Goal: Communication & Community: Answer question/provide support

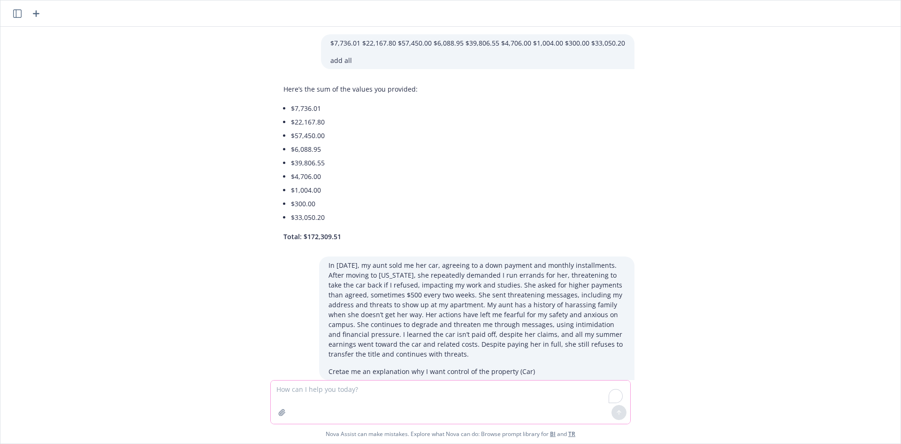
click at [376, 387] on textarea "To enrich screen reader interactions, please activate Accessibility in Grammarl…" at bounding box center [451, 401] width 360 height 43
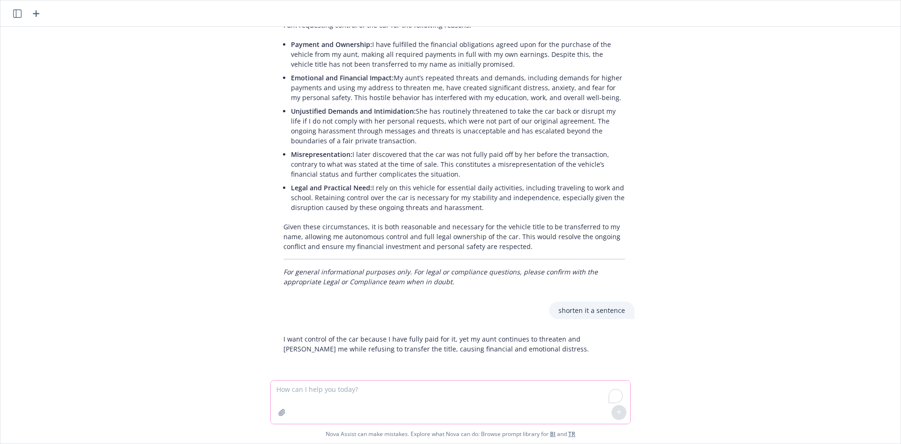
paste textarea "Check NF team first…Then… coordinate with [PERSON_NAME] the next meeting for Oc…"
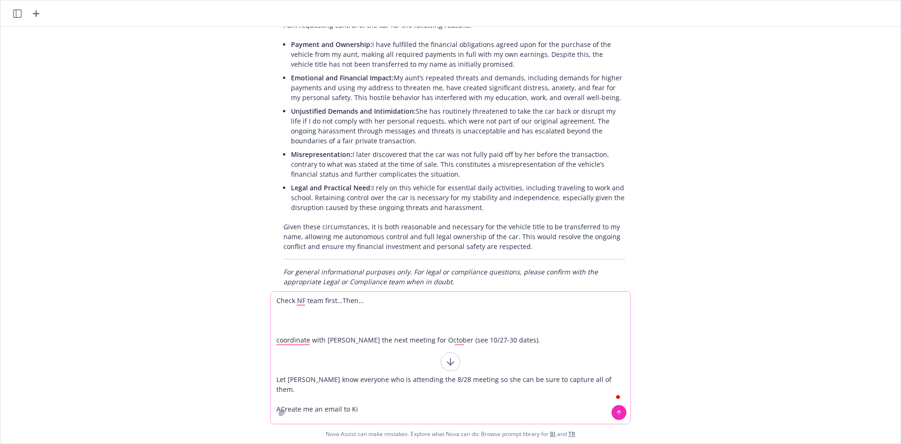
type textarea "Check NF team first…Then… coordinate with [PERSON_NAME] the next meeting for Oc…"
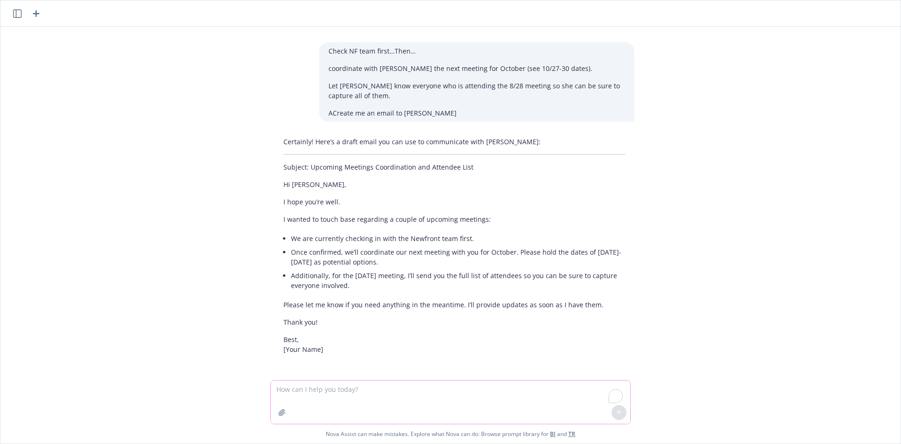
scroll to position [754, 0]
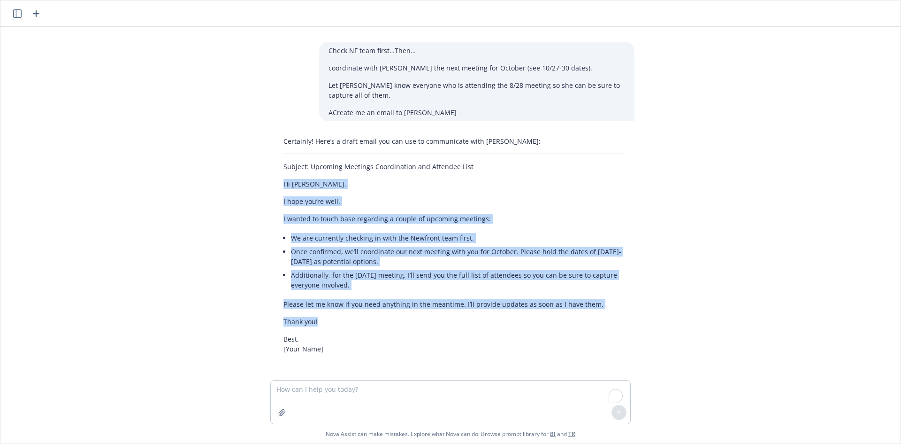
drag, startPoint x: 286, startPoint y: 184, endPoint x: 333, endPoint y: 323, distance: 147.2
click at [333, 323] on div "Certainly! Here’s a draft email you can use to communicate with [PERSON_NAME]: …" at bounding box center [454, 244] width 360 height 225
copy div "Hi [PERSON_NAME], I hope you’re well. I wanted to touch base regarding a couple…"
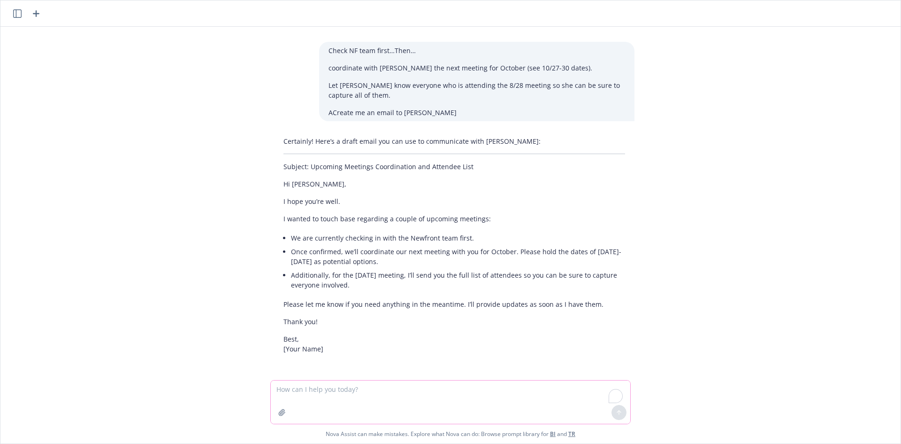
click at [365, 380] on textarea "To enrich screen reader interactions, please activate Accessibility in Grammarl…" at bounding box center [451, 401] width 360 height 43
click at [369, 390] on textarea "To enrich screen reader interactions, please activate Accessibility in Grammarl…" at bounding box center [451, 401] width 360 height 43
type textarea "revised them to include [PERSON_NAME] to confirm the attendess of 8/28 meeting …"
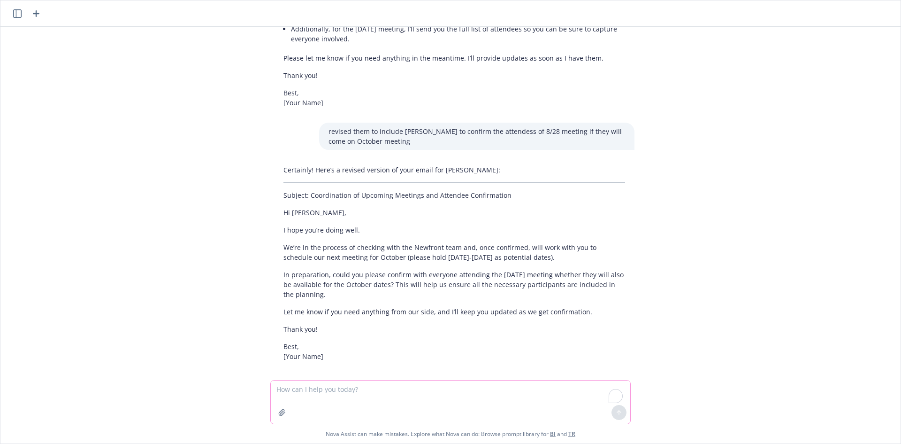
scroll to position [1007, 0]
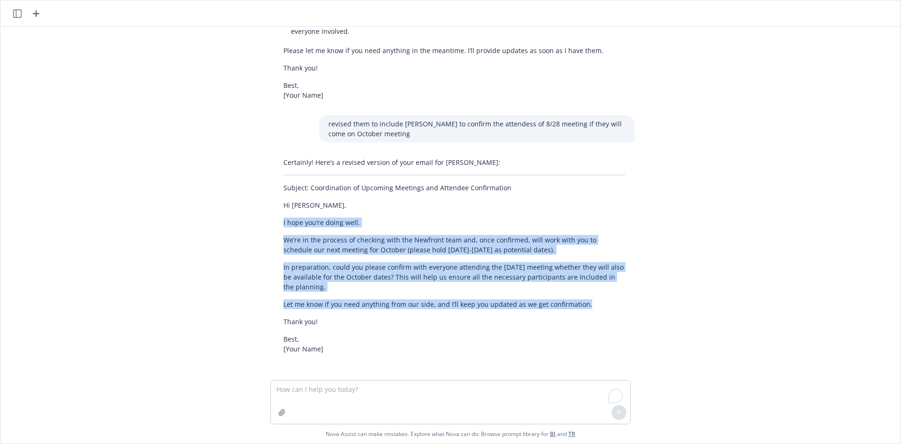
drag, startPoint x: 282, startPoint y: 223, endPoint x: 605, endPoint y: 297, distance: 331.8
click at [610, 300] on div "Certainly! Here’s a revised version of your email for [PERSON_NAME]: Subject: C…" at bounding box center [454, 255] width 360 height 204
copy div "I hope you’re doing well. We’re in the process of checking with the Newfront te…"
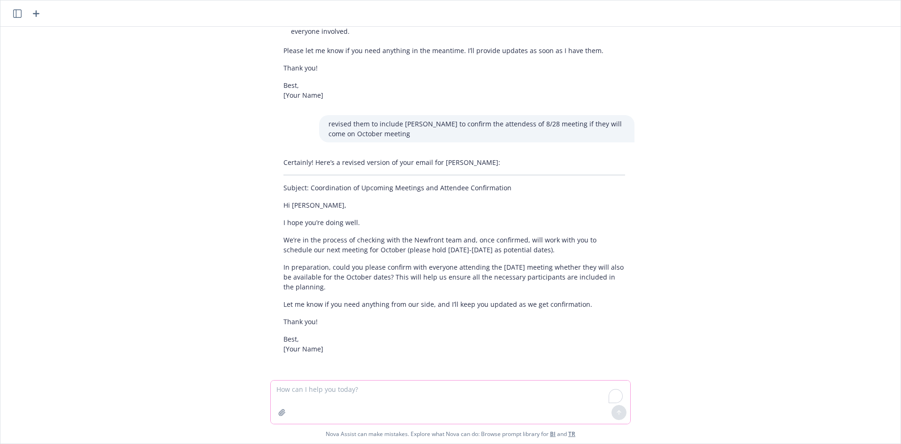
click at [421, 401] on textarea "To enrich screen reader interactions, please activate Accessibility in Grammarl…" at bounding box center [451, 401] width 360 height 43
paste textarea "Hi [PERSON_NAME], I hope you’re doing well. I wanted to touch base regarding a …"
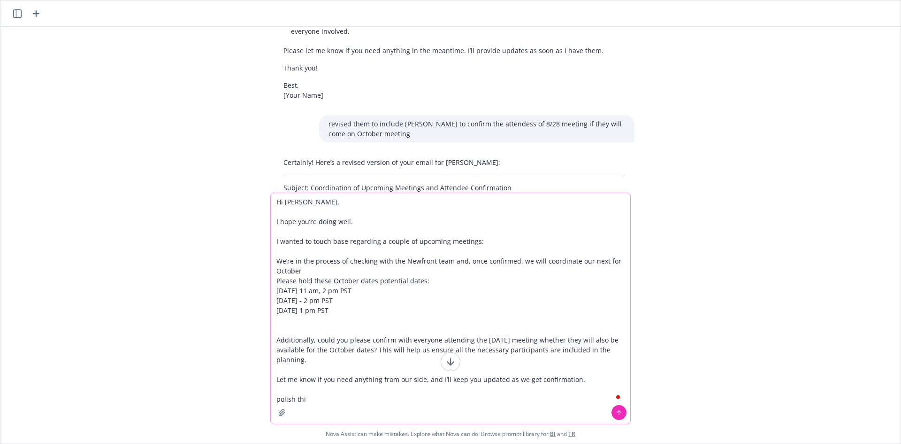
type textarea "Hi [PERSON_NAME], I hope you’re doing well. I wanted to touch base regarding a …"
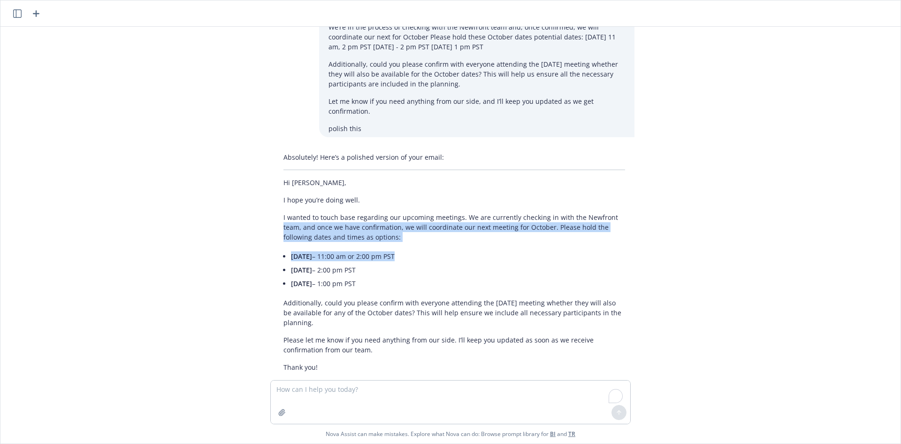
scroll to position [1455, 0]
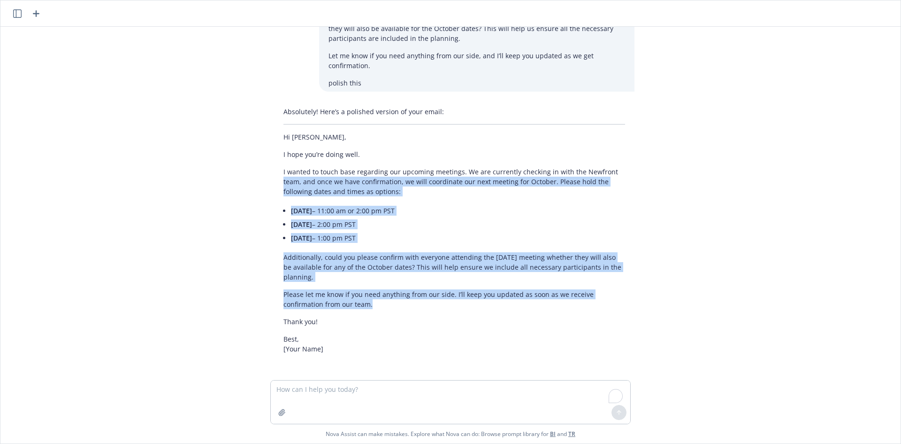
drag, startPoint x: 290, startPoint y: 233, endPoint x: 370, endPoint y: 303, distance: 106.8
click at [371, 304] on div "Absolutely! Here’s a polished version of your email: Hi [PERSON_NAME], I hope y…" at bounding box center [454, 230] width 360 height 254
click at [337, 282] on div "Absolutely! Here’s a polished version of your email: Hi [PERSON_NAME], I hope y…" at bounding box center [454, 230] width 360 height 254
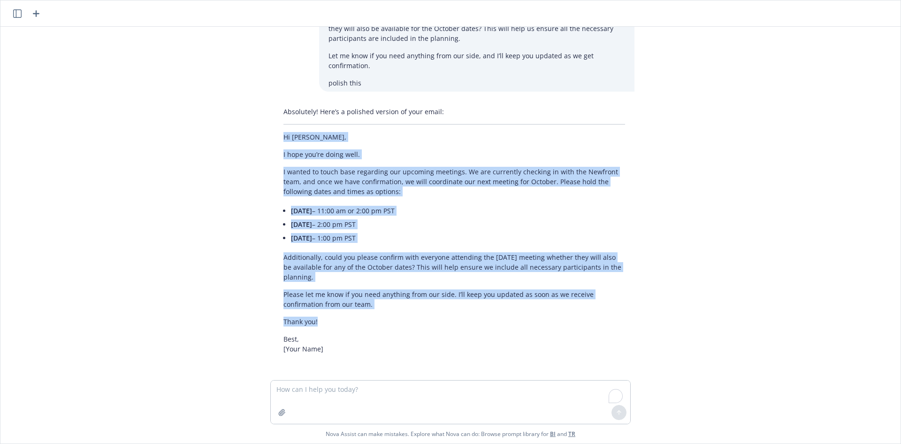
drag, startPoint x: 275, startPoint y: 131, endPoint x: 362, endPoint y: 317, distance: 204.7
click at [362, 317] on div "Absolutely! Here’s a polished version of your email: Hi [PERSON_NAME], I hope y…" at bounding box center [454, 230] width 360 height 254
copy div "Hi [PERSON_NAME], I hope you’re doing well. I wanted to touch base regarding ou…"
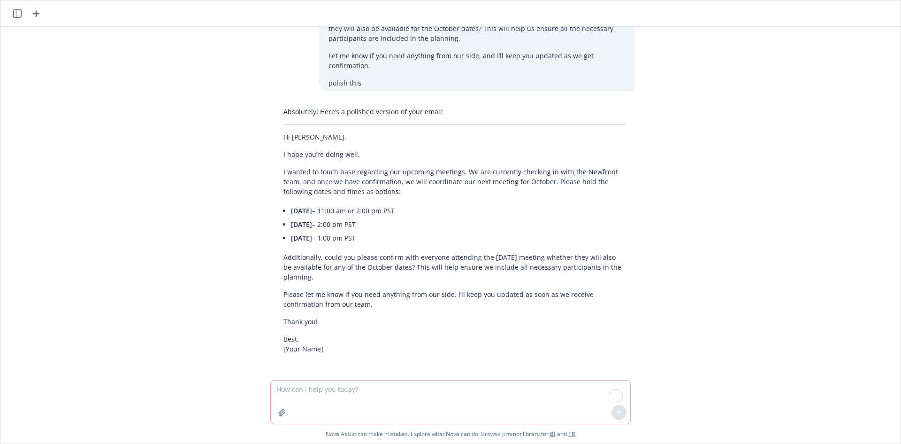
click at [328, 385] on textarea "To enrich screen reader interactions, please activate Accessibility in Grammarl…" at bounding box center [451, 401] width 360 height 43
type textarea "create me asubject line"
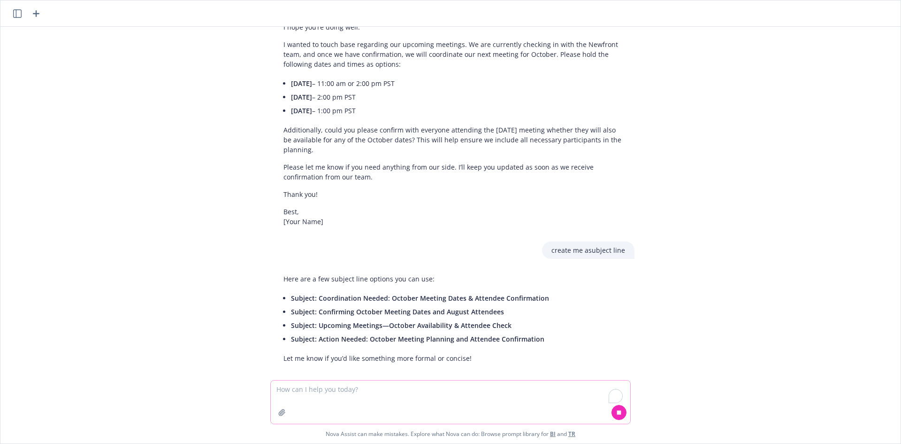
scroll to position [1592, 0]
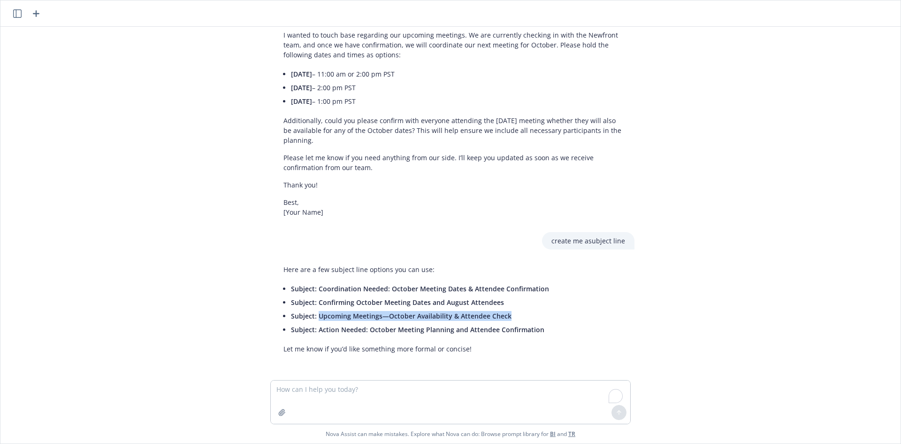
drag, startPoint x: 314, startPoint y: 317, endPoint x: 544, endPoint y: 314, distance: 230.5
click at [544, 314] on div "Here are a few subject line options you can use: Subject: Coordination Needed: …" at bounding box center [416, 309] width 284 height 97
click at [409, 387] on textarea "To enrich screen reader interactions, please activate Accessibility in Grammarl…" at bounding box center [451, 401] width 360 height 43
type textarea "Include newfront and goodwill as company name"
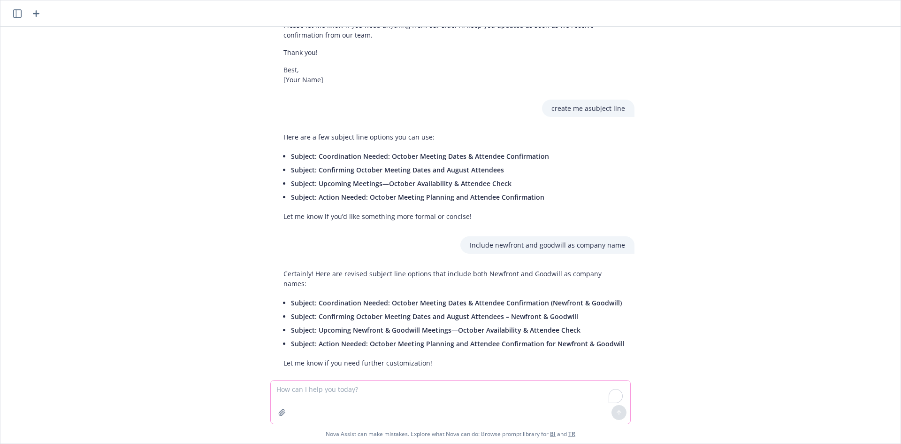
scroll to position [1728, 0]
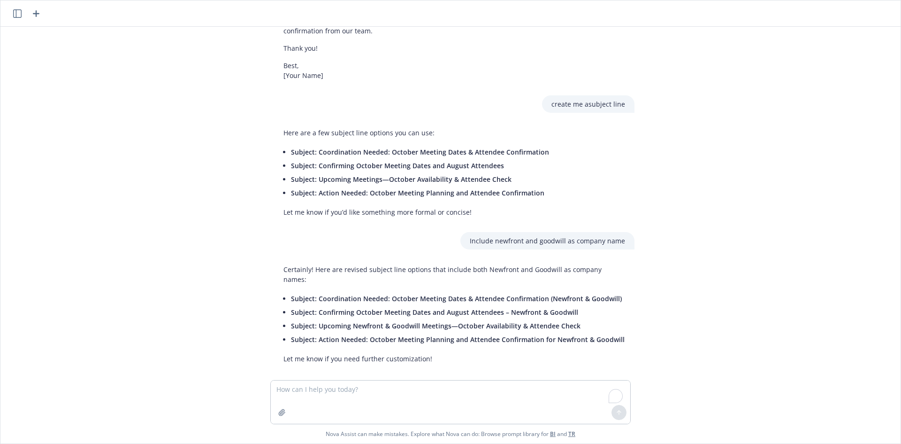
click at [316, 321] on span "Subject: Upcoming Newfront & Goodwill Meetings—October Availability & Attendee …" at bounding box center [436, 325] width 290 height 9
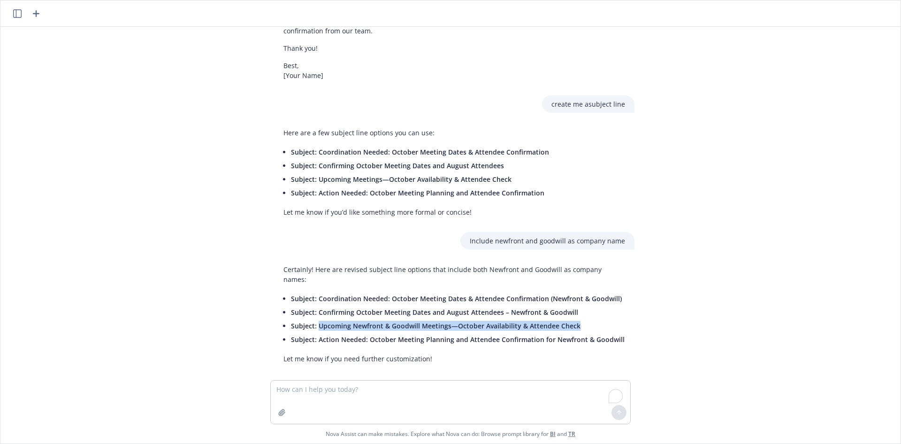
drag, startPoint x: 573, startPoint y: 315, endPoint x: 315, endPoint y: 317, distance: 258.2
click at [315, 319] on li "Subject: Upcoming Newfront & Goodwill Meetings—October Availability & Attendee …" at bounding box center [458, 326] width 334 height 14
copy span "Upcoming Newfront & Goodwill Meetings—October Availability & Attendee Check"
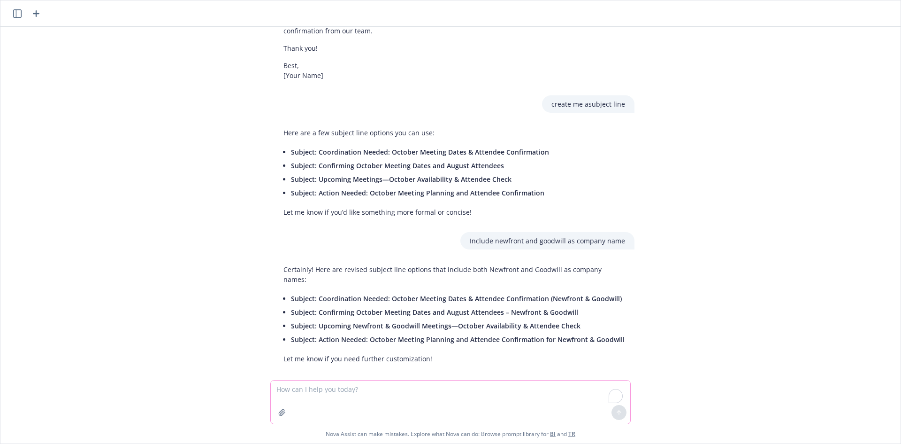
click at [418, 395] on textarea "To enrich screen reader interactions, please activate Accessibility in Grammarl…" at bounding box center [451, 401] width 360 height 43
paste textarea "Hi [PERSON_NAME], I hope you’re doing well. I wanted to touch base regarding ou…"
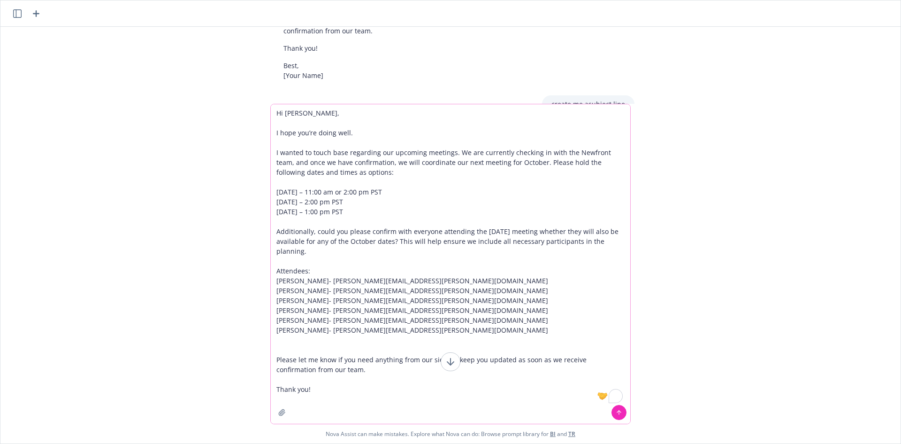
drag, startPoint x: 419, startPoint y: 328, endPoint x: 265, endPoint y: 256, distance: 169.9
click at [265, 256] on div "$7,736.01 $22,167.80 $57,450.00 $6,088.95 $39,806.55 $4,706.00 $1,004.00 $300.0…" at bounding box center [450, 235] width 900 height 416
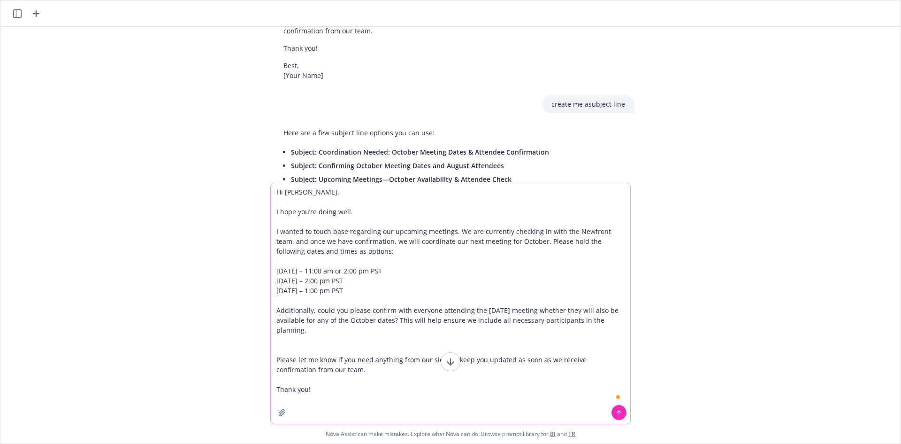
click at [331, 375] on textarea "Hi [PERSON_NAME], I hope you’re doing well. I wanted to touch base regarding ou…" at bounding box center [451, 303] width 360 height 240
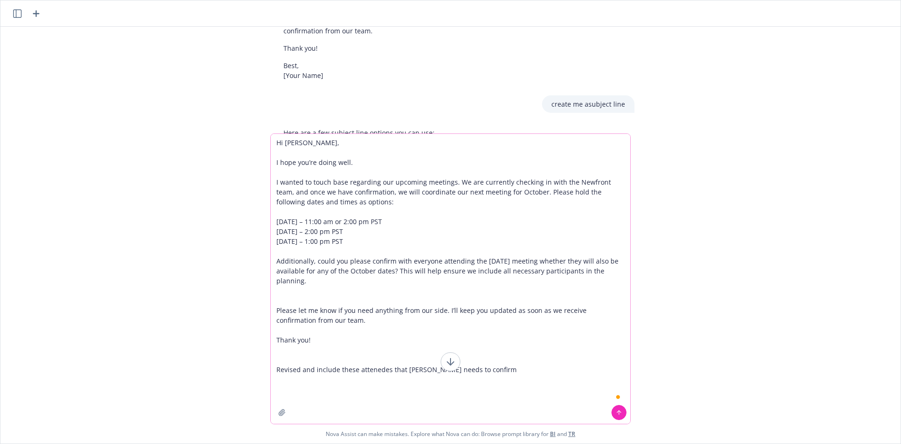
paste textarea "Attendees: [PERSON_NAME]- [PERSON_NAME][EMAIL_ADDRESS][PERSON_NAME][DOMAIN_NAME…"
type textarea "Lo Ips, D sita con’ad elits doei. T incidi ut labor etdo magnaaliq eni adminimv…"
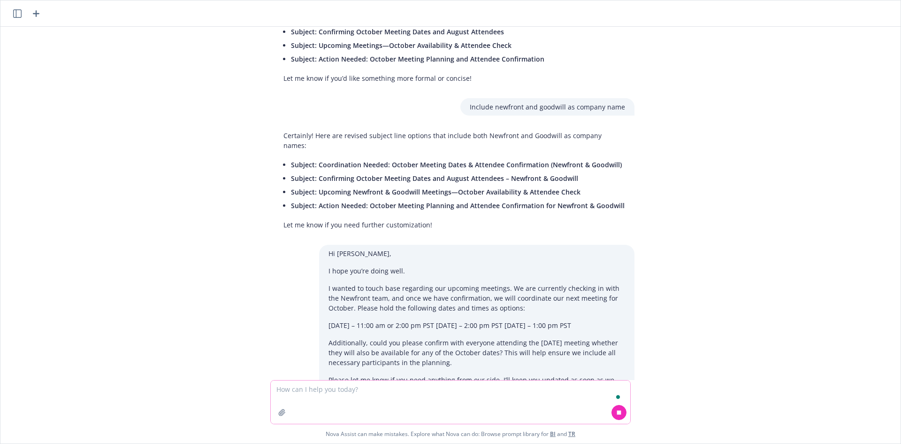
scroll to position [1980, 0]
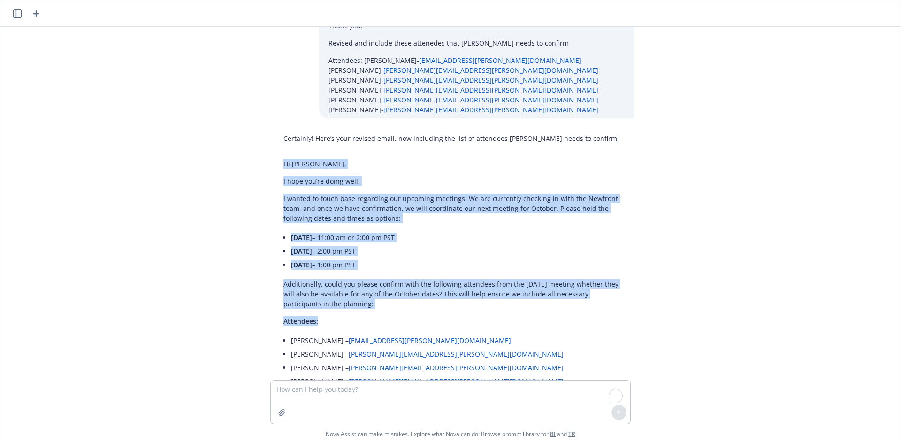
drag, startPoint x: 276, startPoint y: 122, endPoint x: 399, endPoint y: 308, distance: 223.7
click at [399, 305] on div "Certainly! Here’s your revised email, now including the list of attendees [PERS…" at bounding box center [454, 310] width 360 height 361
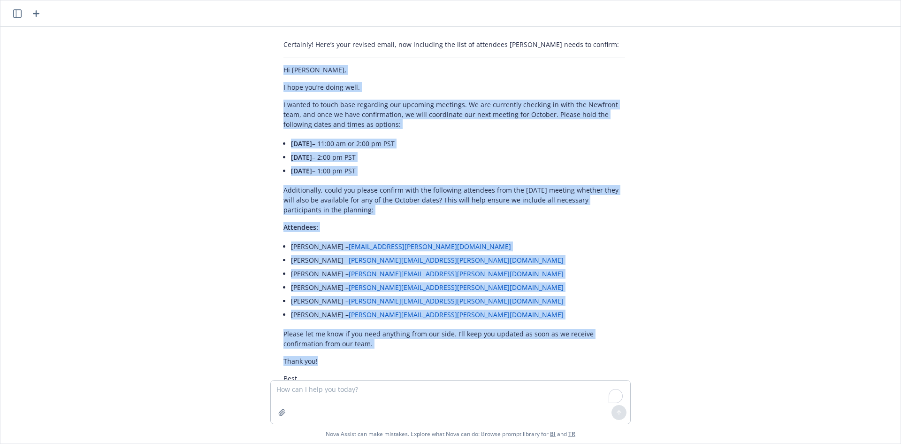
drag, startPoint x: 335, startPoint y: 322, endPoint x: 360, endPoint y: 345, distance: 34.5
click at [356, 345] on div "Certainly! Here’s your revised email, now including the list of attendees [PERS…" at bounding box center [454, 216] width 360 height 361
click at [326, 356] on p "Thank you!" at bounding box center [455, 361] width 342 height 10
copy div "Lo Ips, D sita con’ad elits doei. T incidi ut labor etdo magnaaliq eni adminimv…"
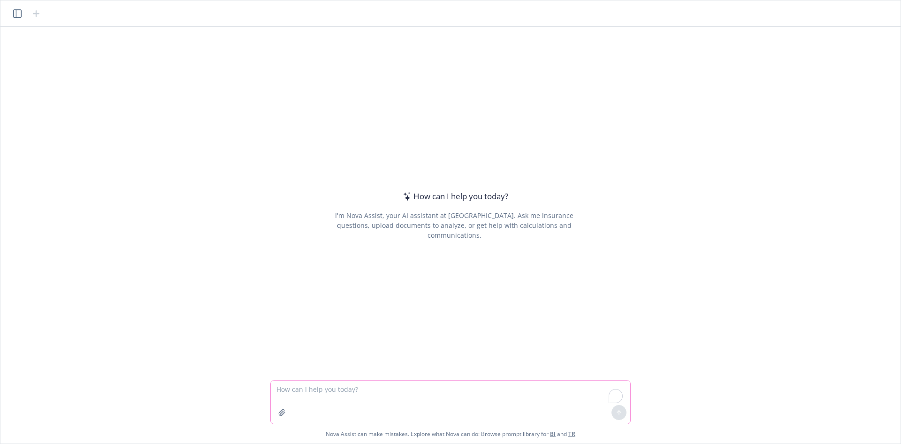
drag, startPoint x: 335, startPoint y: 393, endPoint x: 347, endPoint y: 392, distance: 12.2
click at [337, 393] on textarea "To enrich screen reader interactions, please activate Accessibility in Grammarl…" at bounding box center [451, 401] width 360 height 43
paste textarea "- [STREET_ADDRESS] - [STREET_ADDRESS][PERSON_NAME] - [STREET_ADDRESS] - [STREET…"
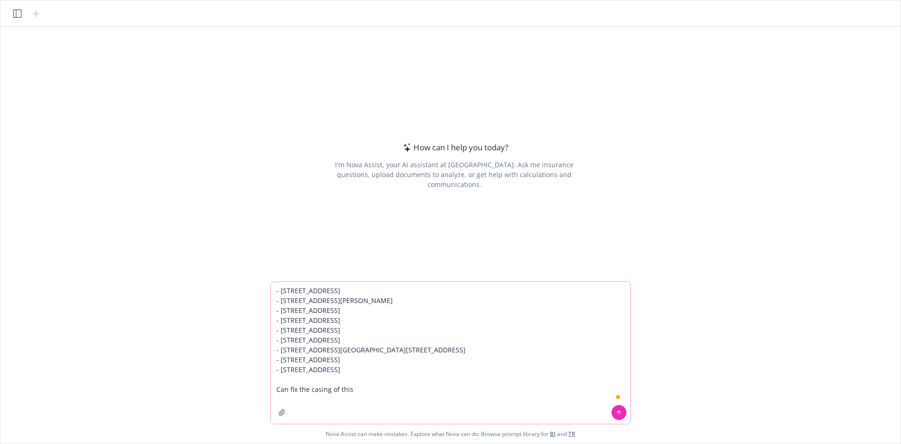
type textarea "- [STREET_ADDRESS] - [STREET_ADDRESS][PERSON_NAME] - [STREET_ADDRESS] - [STREET…"
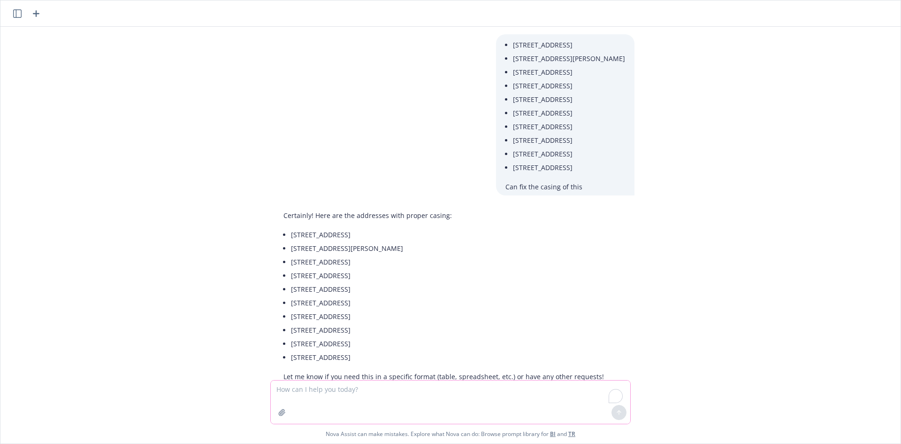
scroll to position [28, 0]
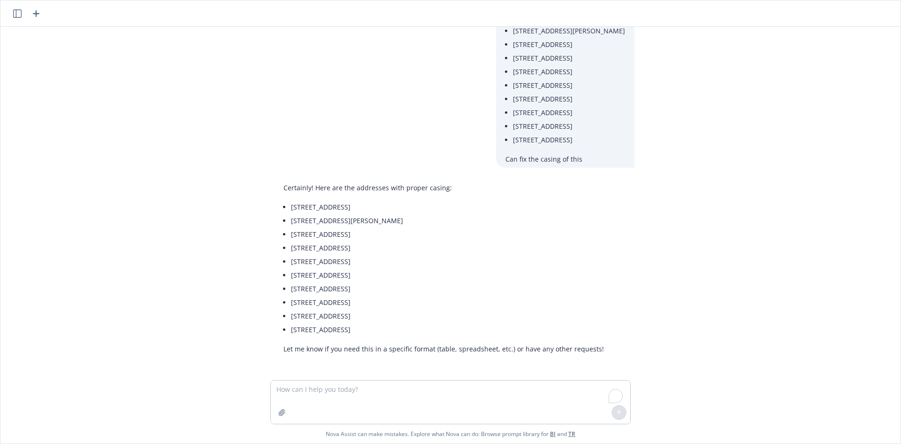
drag, startPoint x: 416, startPoint y: 326, endPoint x: 271, endPoint y: 211, distance: 185.5
click at [274, 211] on div "Certainly! Here are the addresses with proper casing: [STREET_ADDRESS] [STREET_…" at bounding box center [443, 268] width 339 height 178
copy ul "[STREET_ADDRESS] [STREET_ADDRESS][GEOGRAPHIC_DATA][PERSON_NAME][STREET_ADDRESS]…"
click at [397, 392] on textarea "To enrich screen reader interactions, please activate Accessibility in Grammarl…" at bounding box center [451, 401] width 360 height 43
click at [386, 395] on textarea "To enrich screen reader interactions, please activate Accessibility in Grammarl…" at bounding box center [451, 401] width 360 height 43
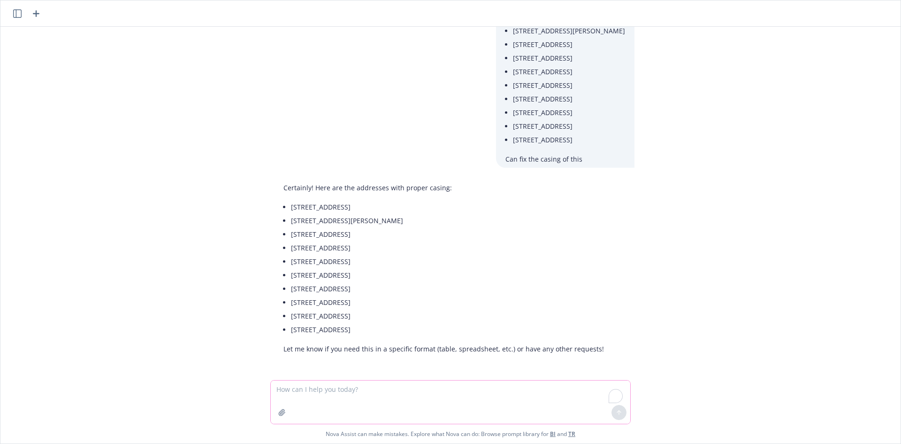
click at [364, 387] on textarea "To enrich screen reader interactions, please activate Accessibility in Grammarl…" at bounding box center [451, 401] width 360 height 43
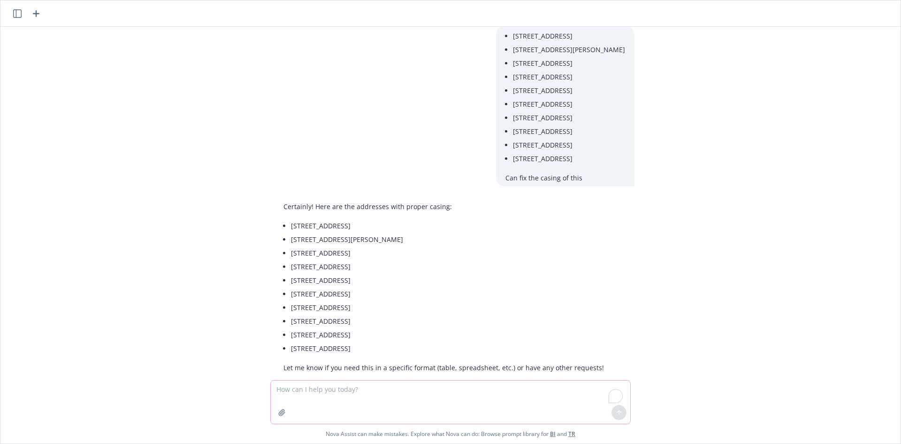
scroll to position [0, 0]
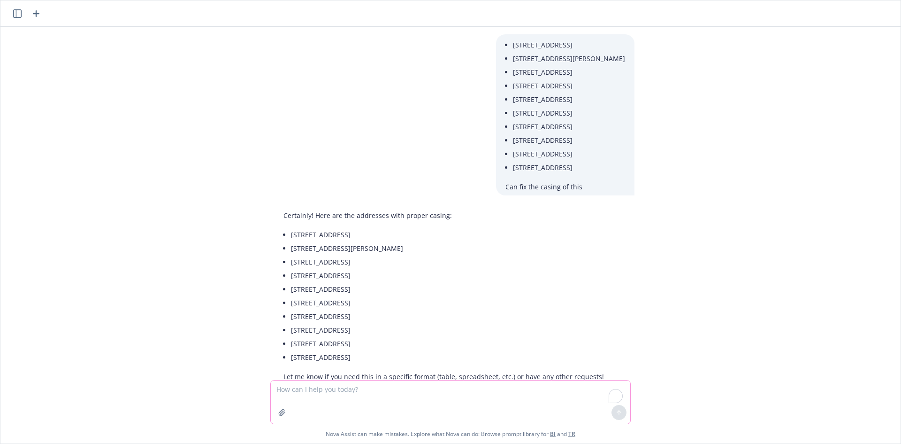
click at [313, 402] on textarea "To enrich screen reader interactions, please activate Accessibility in Grammarl…" at bounding box center [451, 401] width 360 height 43
click at [318, 389] on textarea "To enrich screen reader interactions, please activate Accessibility in Grammarl…" at bounding box center [451, 401] width 360 height 43
paste textarea "Coverage/Limit Type     Policy 1 (File 1) Policy 2 (File 2) Difference/Notes Po…"
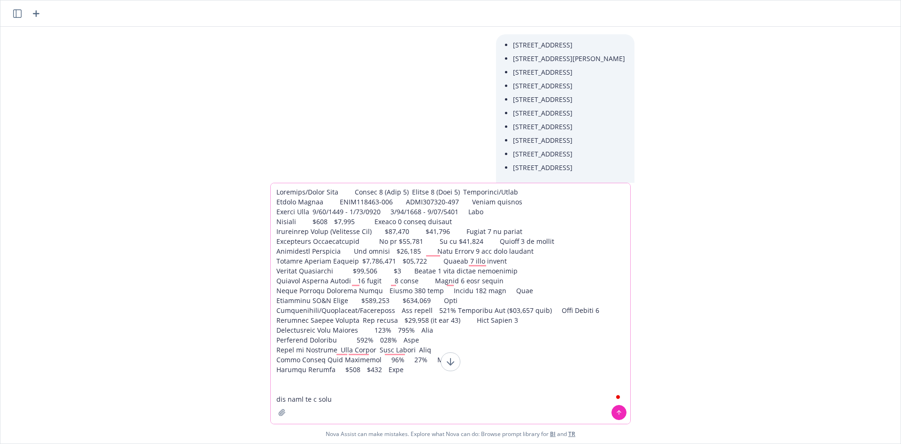
type textarea "Coverage/Limit Type     Policy 1 (File 1) Policy 2 (File 2) Difference/Notes Po…"
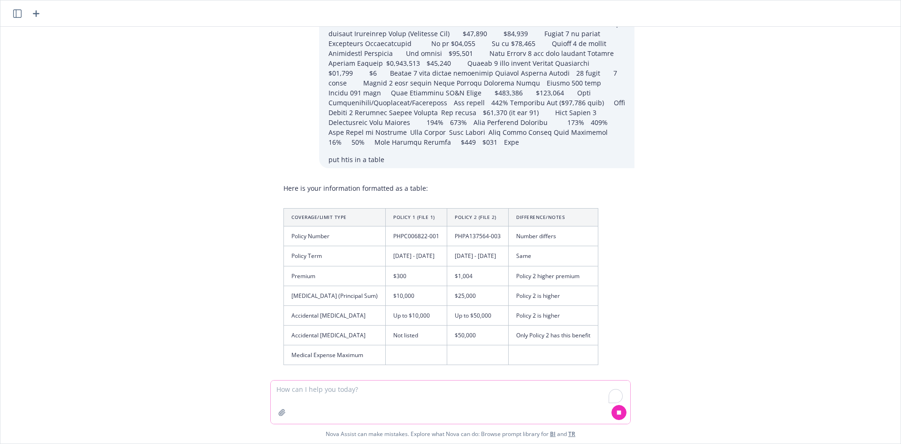
scroll to position [420, 0]
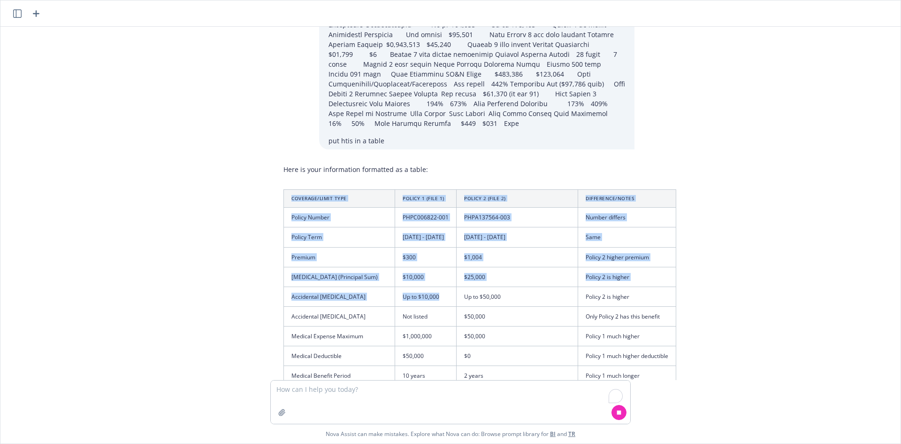
drag, startPoint x: 289, startPoint y: 194, endPoint x: 478, endPoint y: 293, distance: 213.3
click at [473, 291] on table "Coverage/Limit Type Policy 1 (File 1) Policy 2 (File 2) Difference/Notes Policy…" at bounding box center [480, 336] width 393 height 295
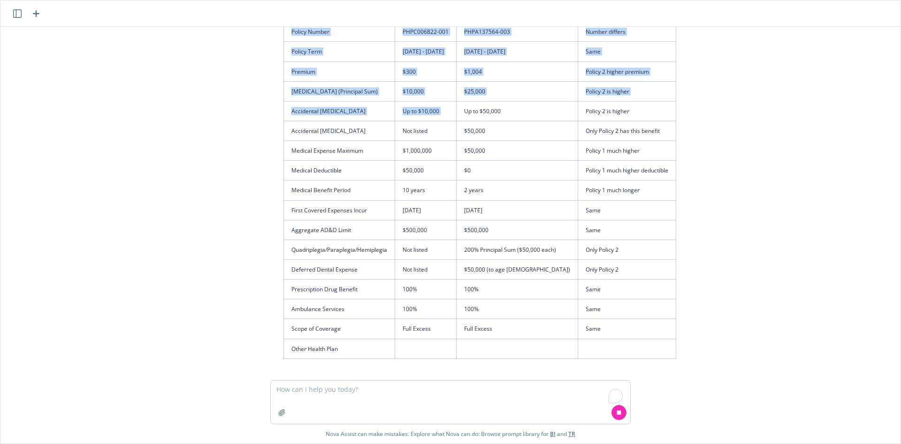
scroll to position [618, 0]
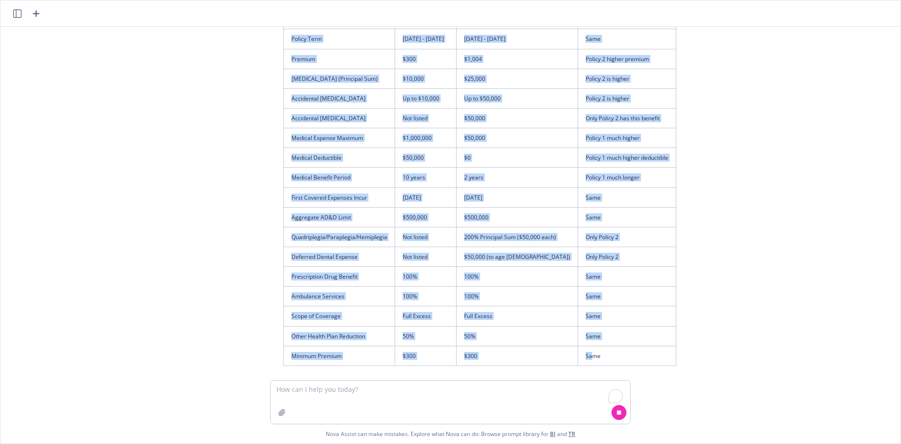
drag, startPoint x: 582, startPoint y: 344, endPoint x: 591, endPoint y: 348, distance: 9.4
click at [589, 347] on tbody "Policy Number PHPC006822-001 PHPA137564-003 Number differs Policy Term 8/19/202…" at bounding box center [480, 187] width 392 height 356
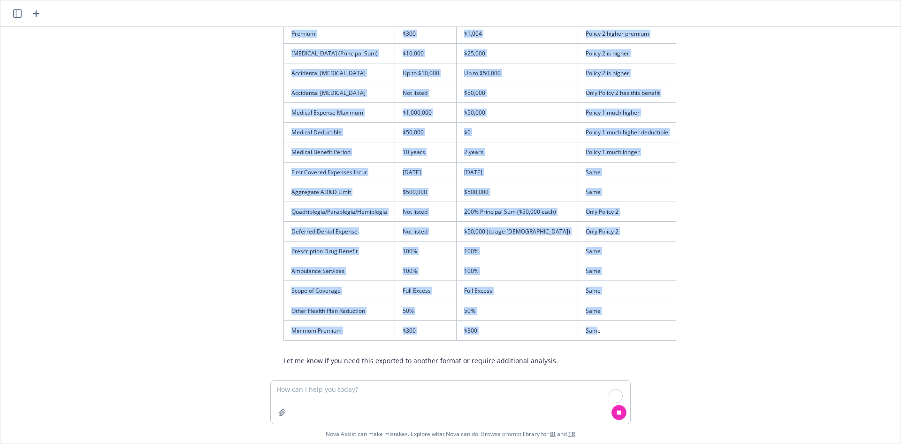
scroll to position [655, 0]
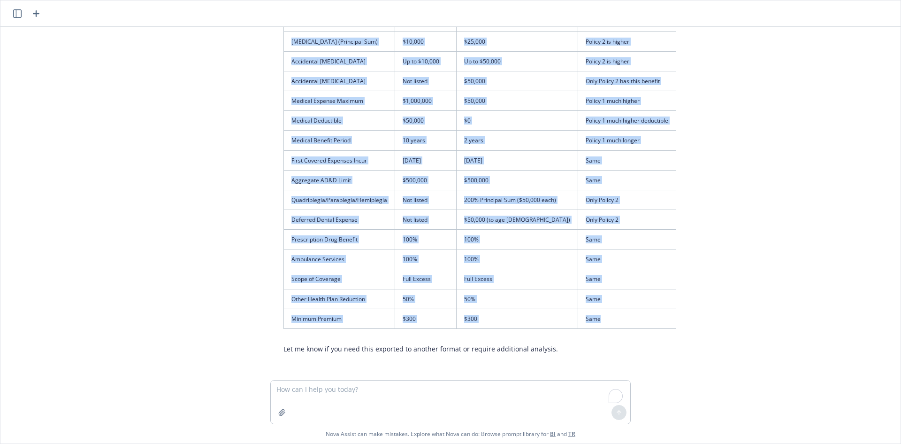
click at [610, 315] on td "Same" at bounding box center [627, 318] width 98 height 20
copy table "Coverage/Limit Type Policy 1 (File 1) Policy 2 (File 2) Difference/Notes Policy…"
click at [623, 259] on td "Same" at bounding box center [627, 259] width 98 height 20
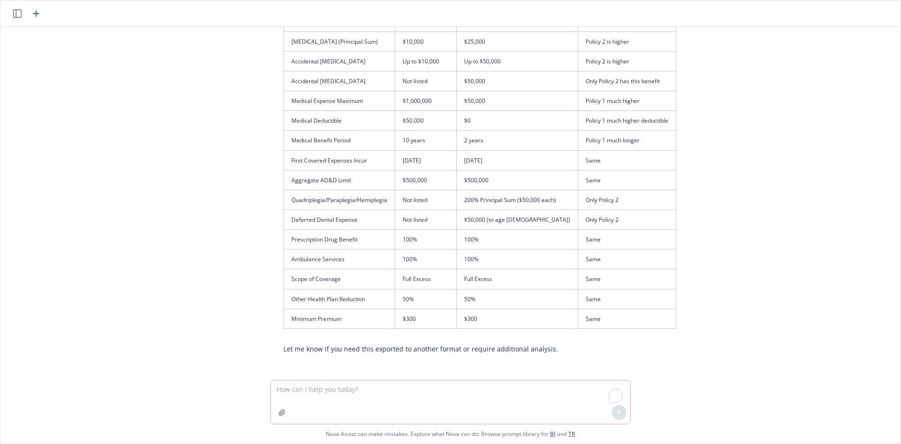
click at [458, 400] on textarea "To enrich screen reader interactions, please activate Accessibility in Grammarl…" at bounding box center [451, 401] width 360 height 43
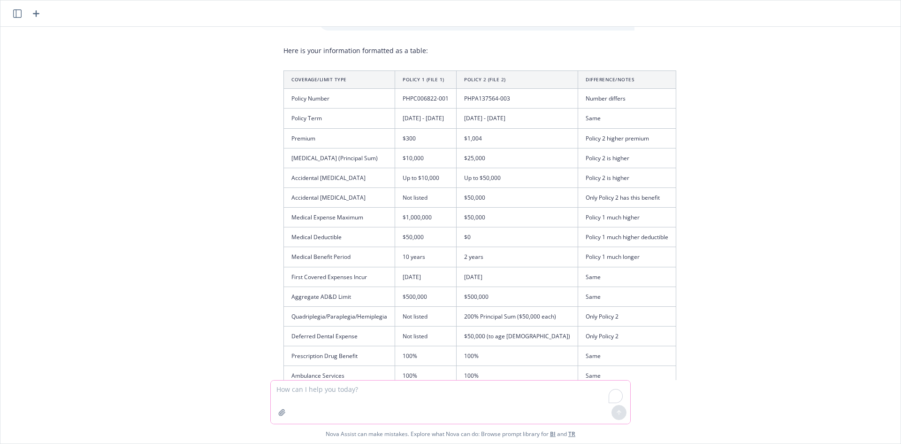
scroll to position [420, 0]
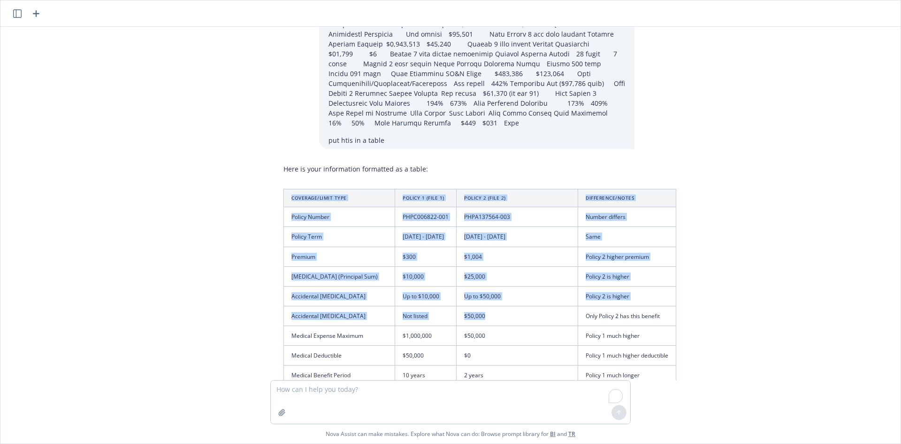
drag, startPoint x: 284, startPoint y: 196, endPoint x: 496, endPoint y: 308, distance: 239.8
click at [495, 311] on table "Coverage/Limit Type Policy 1 (File 1) Policy 2 (File 2) Difference/Notes Policy…" at bounding box center [480, 376] width 393 height 375
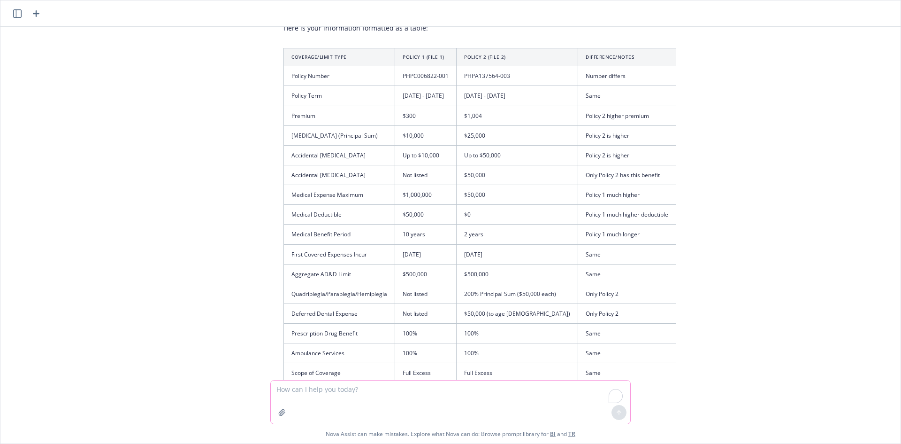
click at [378, 396] on textarea "To enrich screen reader interactions, please activate Accessibility in Grammarl…" at bounding box center [451, 401] width 360 height 43
type textarea "remove the difference/notes"
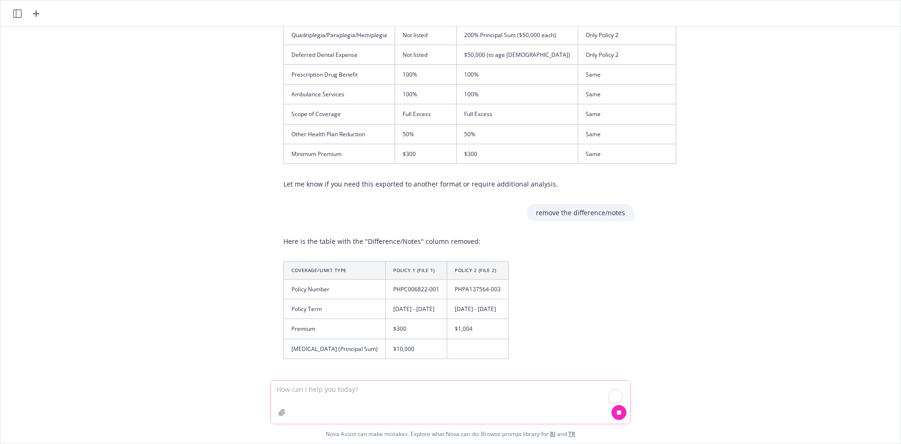
scroll to position [832, 0]
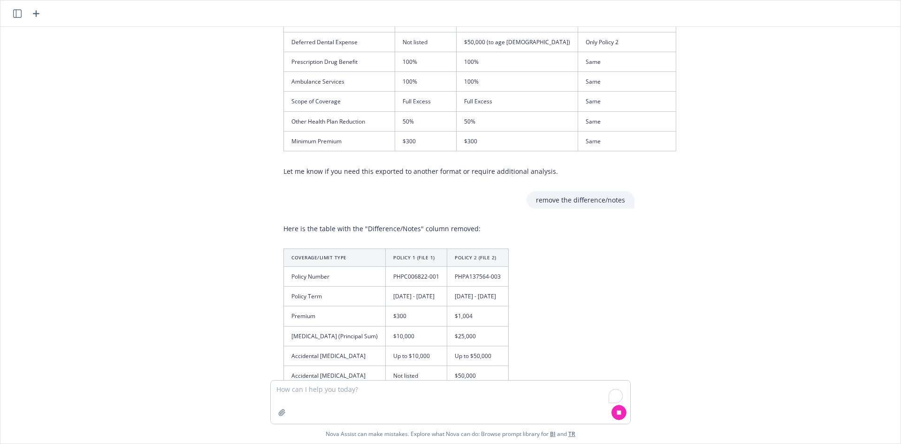
drag, startPoint x: 283, startPoint y: 248, endPoint x: 289, endPoint y: 249, distance: 5.7
click at [288, 249] on th "Coverage/Limit Type" at bounding box center [335, 257] width 102 height 18
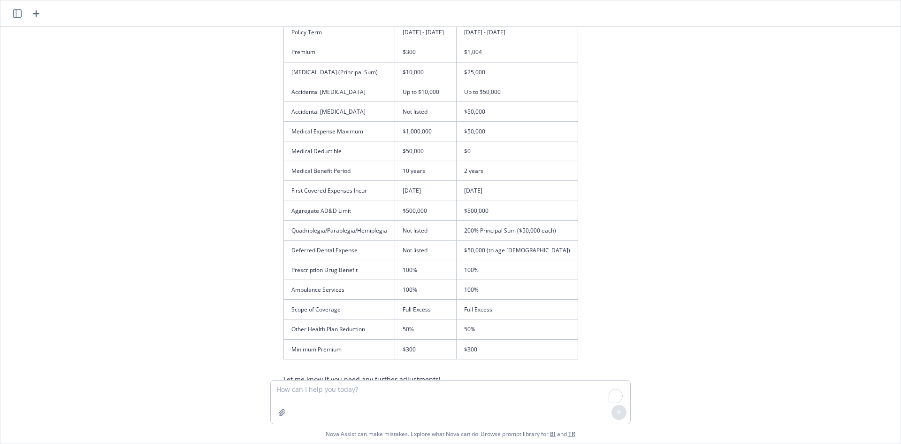
scroll to position [1080, 0]
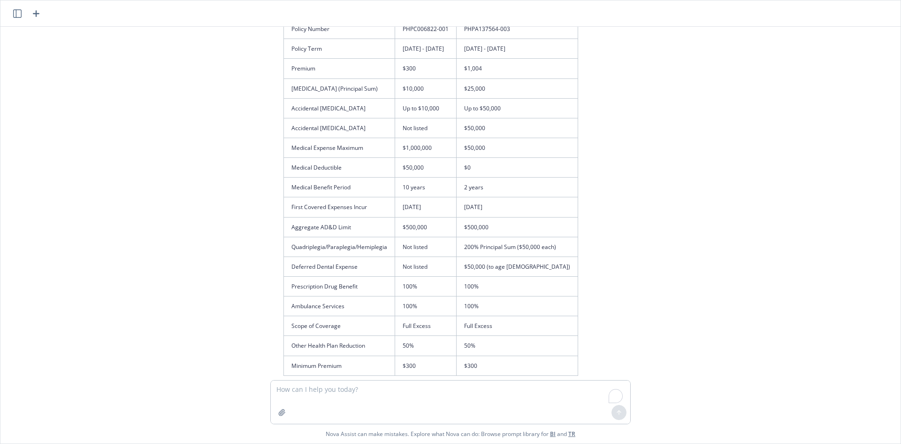
drag, startPoint x: 576, startPoint y: 368, endPoint x: 263, endPoint y: 141, distance: 386.2
click at [262, 146] on div "3130 20TH ST SUITE 301 SAN FRANCISCO CA 94110 1163 S VAN NESS AVE #F SAN FRANCI…" at bounding box center [450, 203] width 893 height 353
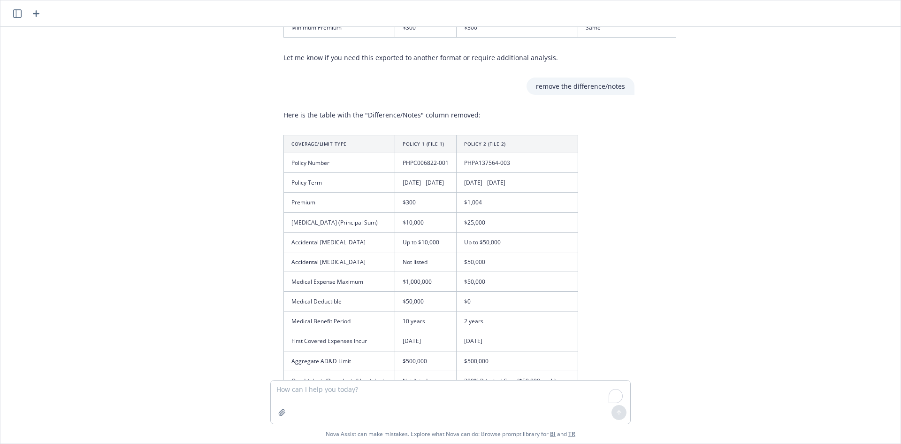
scroll to position [939, 0]
